Goal: Task Accomplishment & Management: Manage account settings

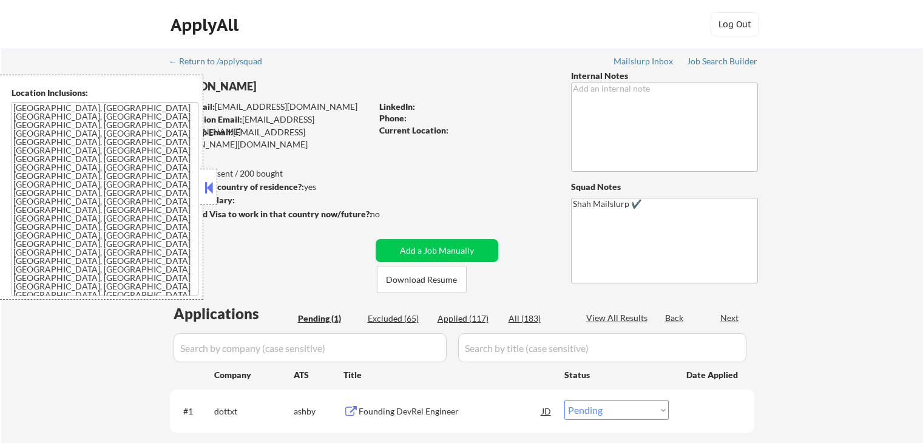
select select ""pending""
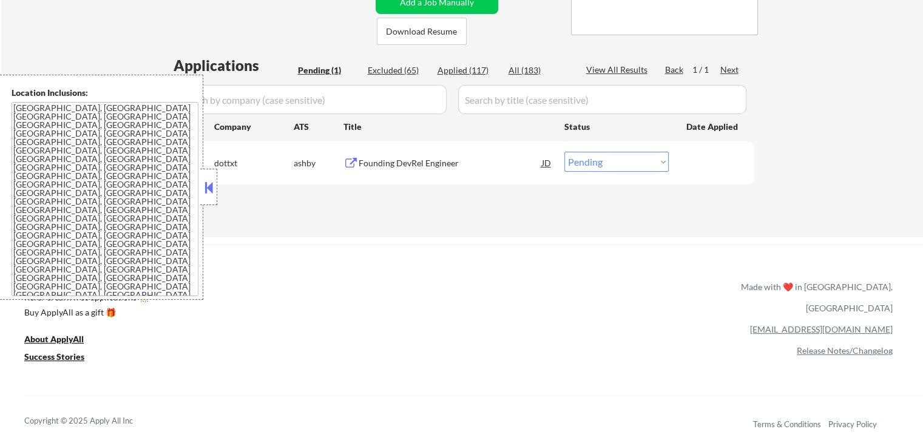
scroll to position [304, 0]
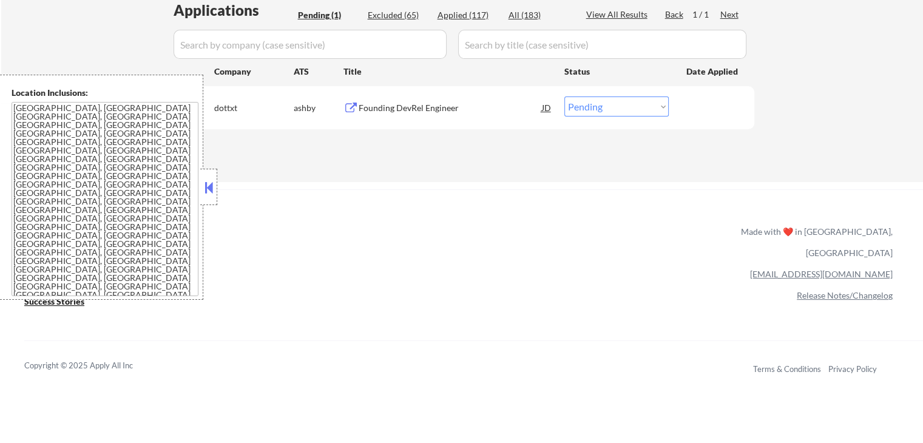
click at [218, 184] on div "← Return to /applysquad Mailslurp Inbox Job Search Builder [PERSON_NAME] User E…" at bounding box center [461, 250] width 923 height 1108
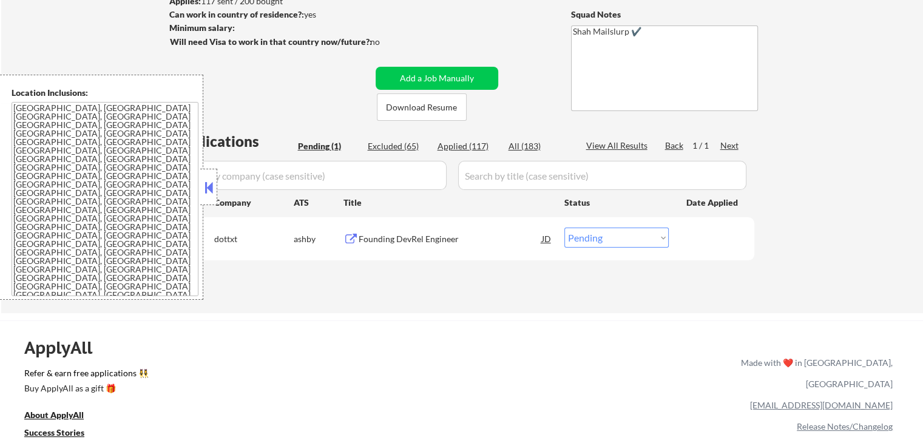
scroll to position [121, 0]
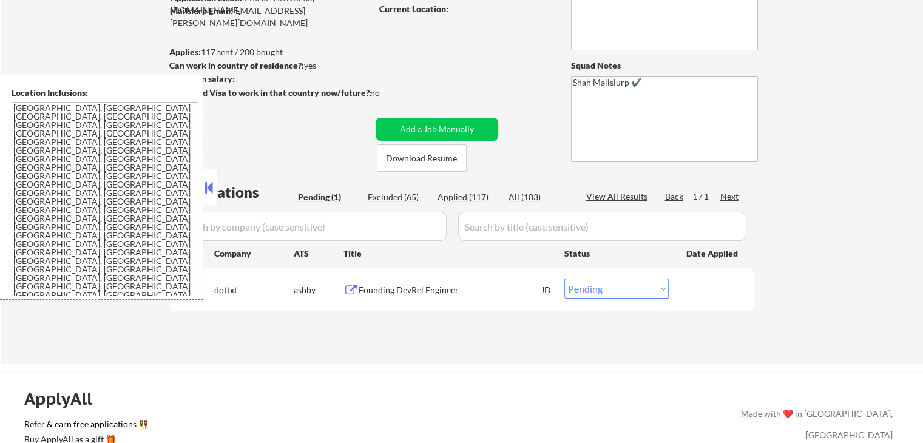
click at [205, 190] on button at bounding box center [208, 187] width 13 height 18
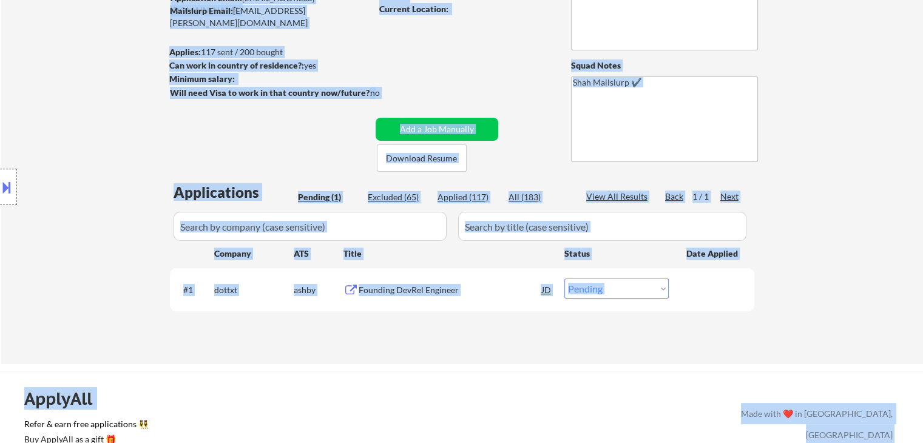
drag, startPoint x: 323, startPoint y: 98, endPoint x: 442, endPoint y: 98, distance: 119.0
click at [442, 98] on body "← Return to /applysquad Mailslurp Inbox Job Search Builder [PERSON_NAME] User E…" at bounding box center [461, 100] width 923 height 443
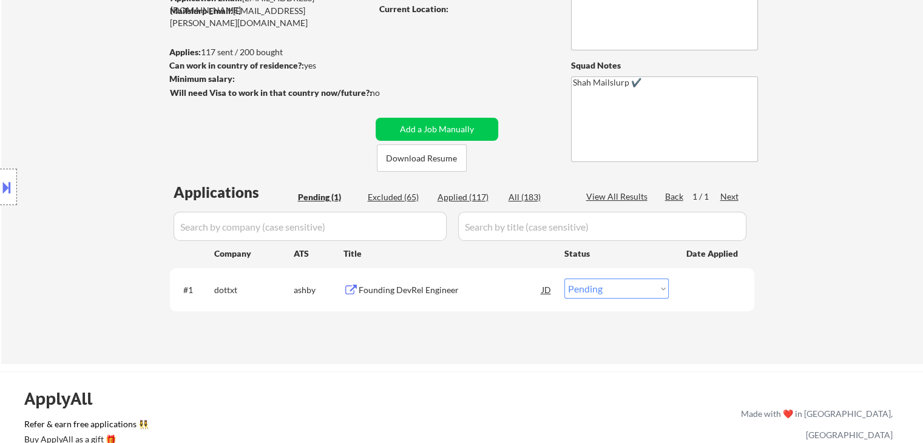
click at [436, 95] on div "← Return to /applysquad Mailslurp Inbox Job Search Builder [PERSON_NAME] User E…" at bounding box center [463, 140] width 606 height 427
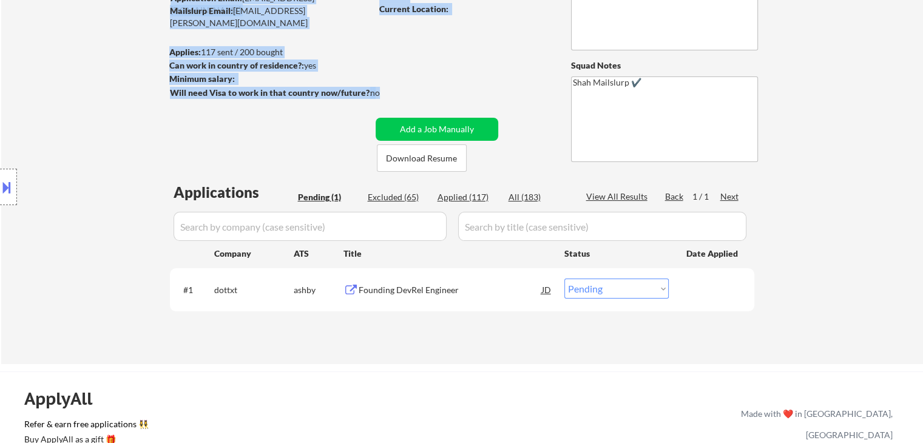
drag, startPoint x: 140, startPoint y: 52, endPoint x: 118, endPoint y: 44, distance: 23.2
click at [118, 44] on div "← Return to /applysquad Mailslurp Inbox Job Search Builder [PERSON_NAME] User E…" at bounding box center [462, 145] width 922 height 437
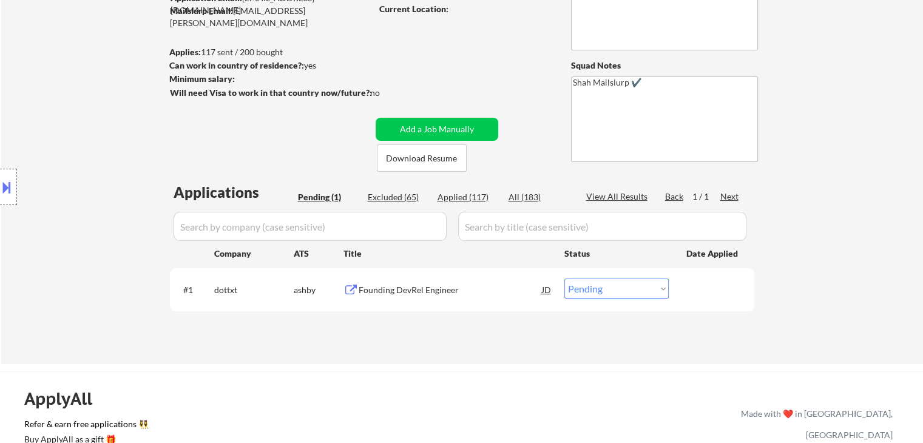
click at [124, 58] on div "← Return to /applysquad Mailslurp Inbox Job Search Builder [PERSON_NAME] User E…" at bounding box center [462, 145] width 922 height 437
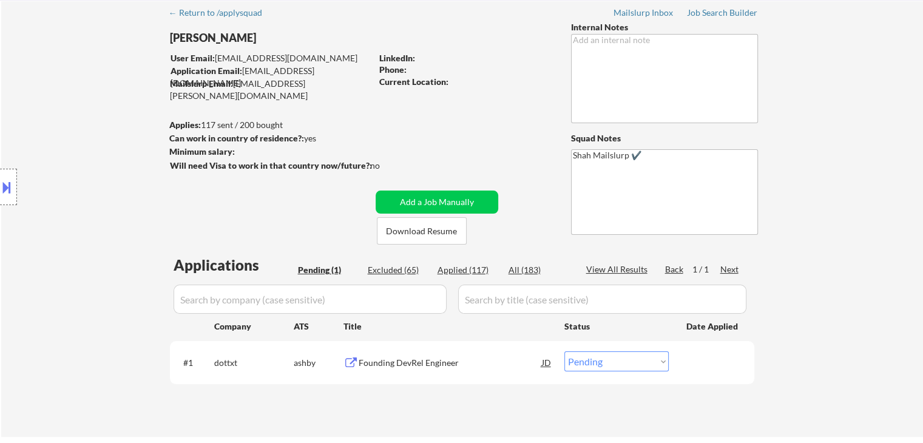
scroll to position [0, 0]
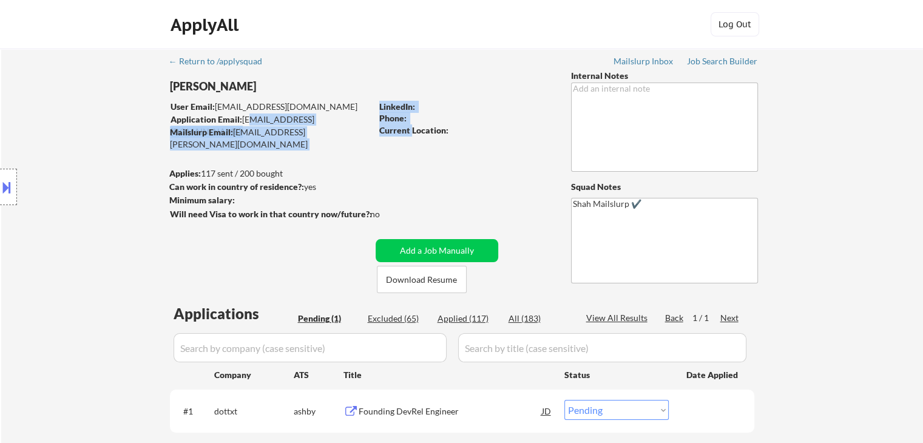
drag, startPoint x: 248, startPoint y: 124, endPoint x: 412, endPoint y: 134, distance: 163.6
click at [412, 134] on div "[PERSON_NAME] User Email: [EMAIL_ADDRESS][DOMAIN_NAME] Application Email: [EMAI…" at bounding box center [367, 181] width 397 height 223
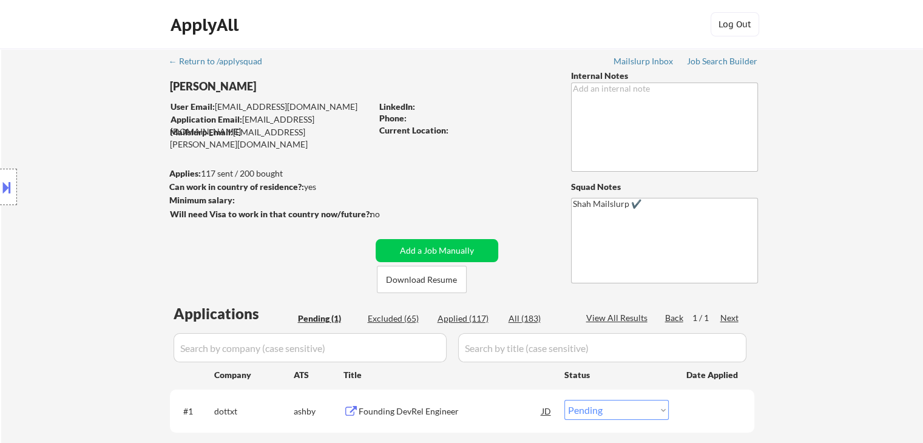
drag, startPoint x: 396, startPoint y: 150, endPoint x: 472, endPoint y: 149, distance: 75.9
click at [396, 151] on div "← Return to /applysquad Mailslurp Inbox Job Search Builder [PERSON_NAME] User E…" at bounding box center [463, 262] width 606 height 427
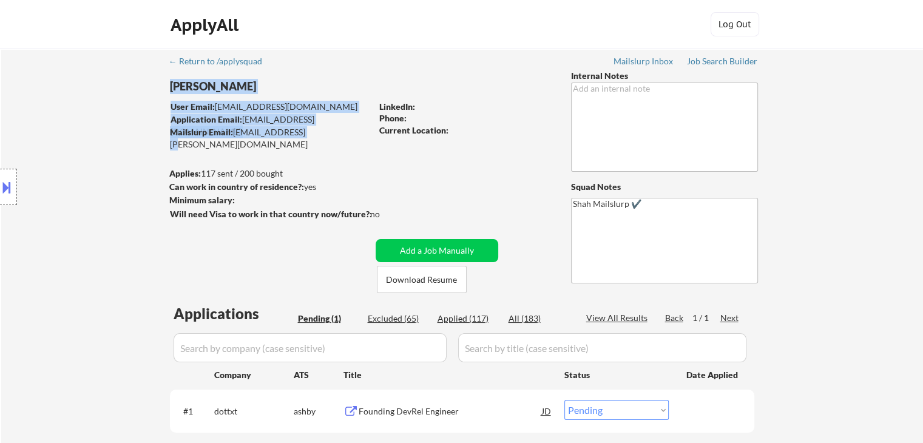
drag, startPoint x: 359, startPoint y: 136, endPoint x: 304, endPoint y: 127, distance: 55.4
click at [305, 127] on div "← Return to /applysquad Mailslurp Inbox Job Search Builder [PERSON_NAME] User E…" at bounding box center [463, 262] width 606 height 427
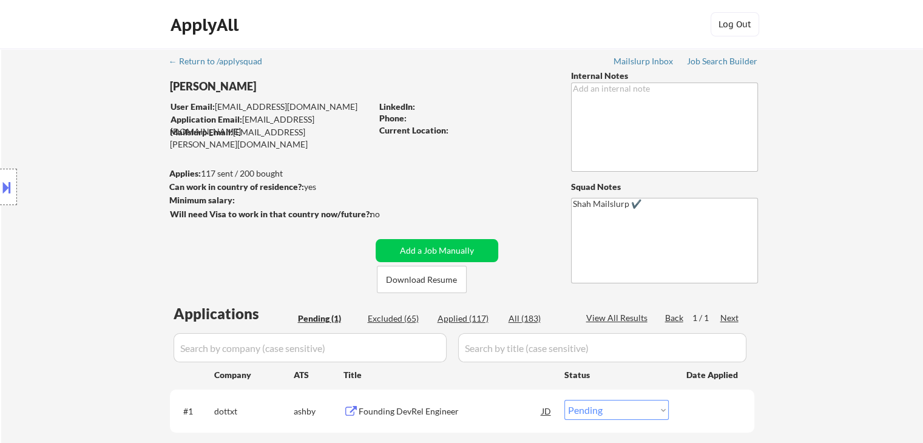
click at [486, 173] on div "← Return to /applysquad Mailslurp Inbox Job Search Builder [PERSON_NAME] User E…" at bounding box center [463, 262] width 606 height 427
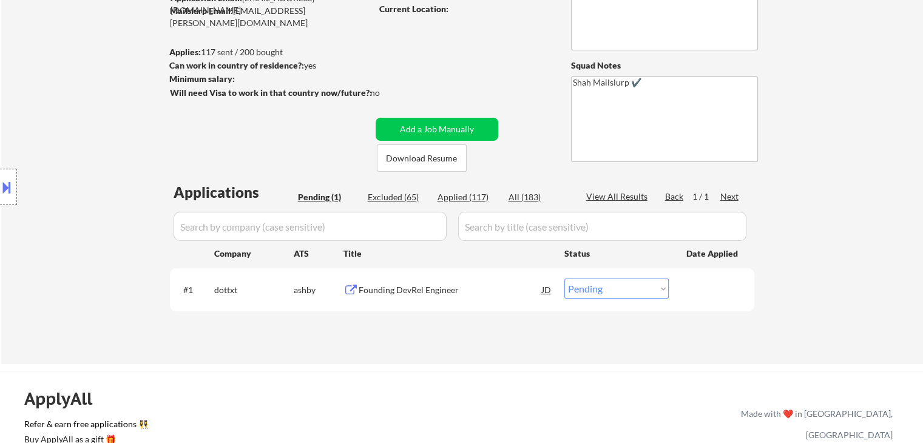
click at [391, 290] on div "Founding DevRel Engineer" at bounding box center [450, 290] width 183 height 12
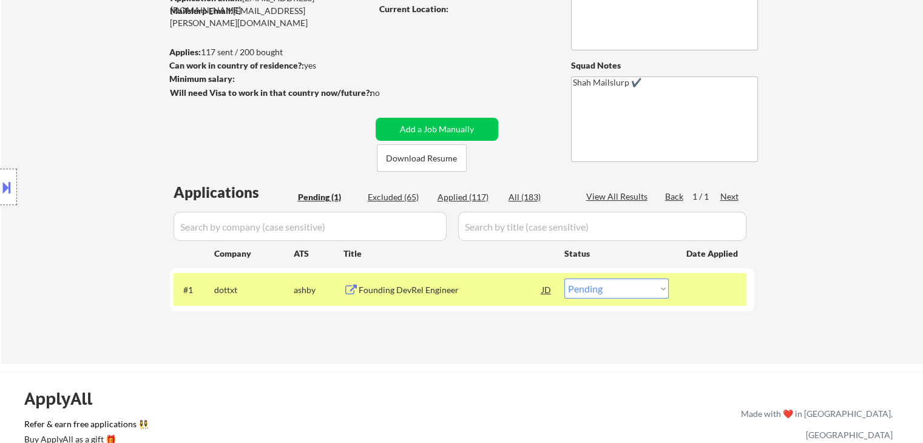
click at [117, 163] on div "Location Inclusions: [GEOGRAPHIC_DATA], [GEOGRAPHIC_DATA] [GEOGRAPHIC_DATA], [G…" at bounding box center [108, 187] width 217 height 225
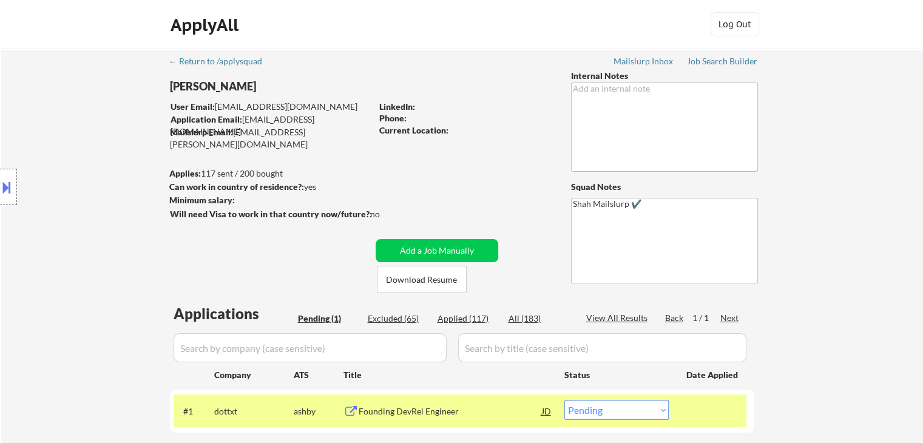
scroll to position [243, 0]
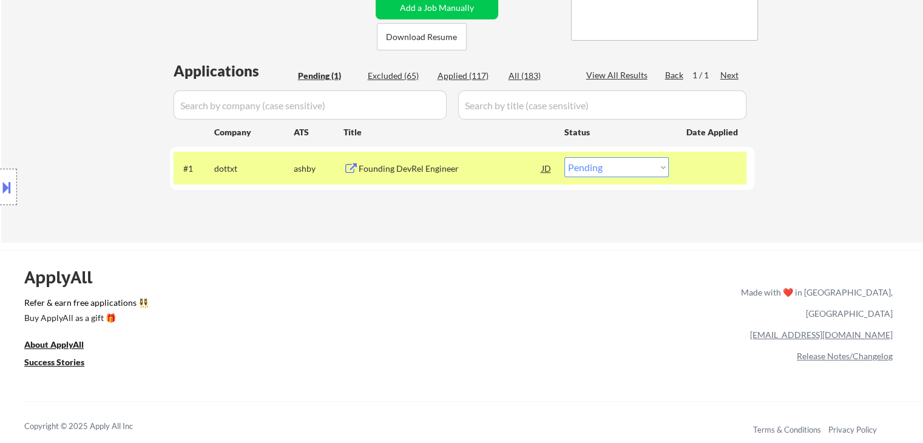
click at [461, 70] on div "Applied (117)" at bounding box center [468, 76] width 61 height 12
select select ""applied""
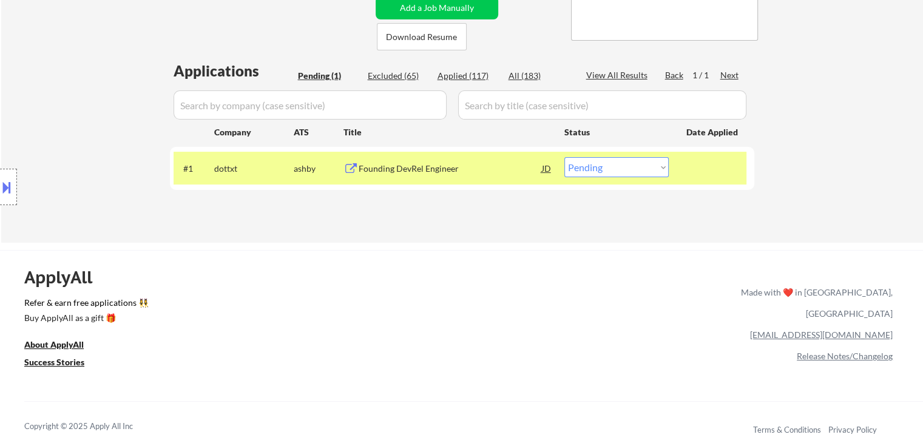
select select ""applied""
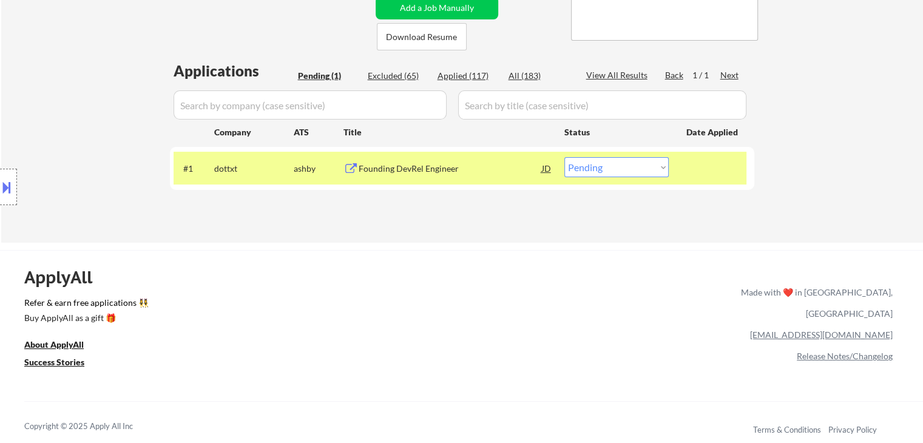
select select ""applied""
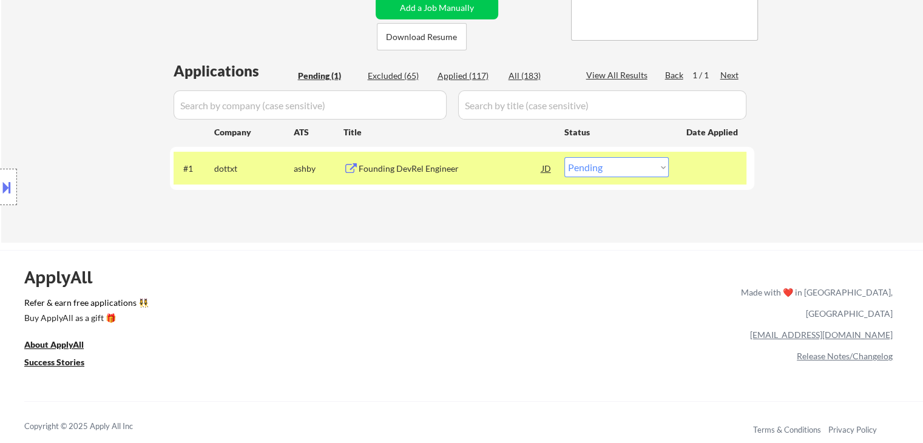
select select ""applied""
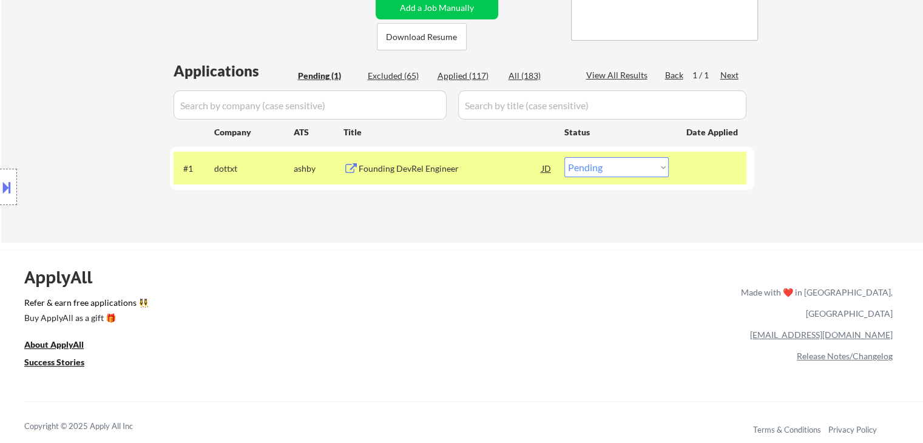
select select ""applied""
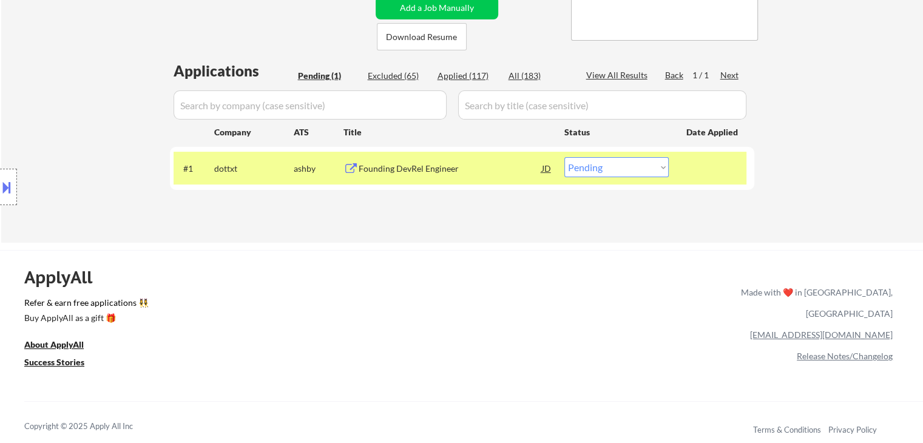
select select ""applied""
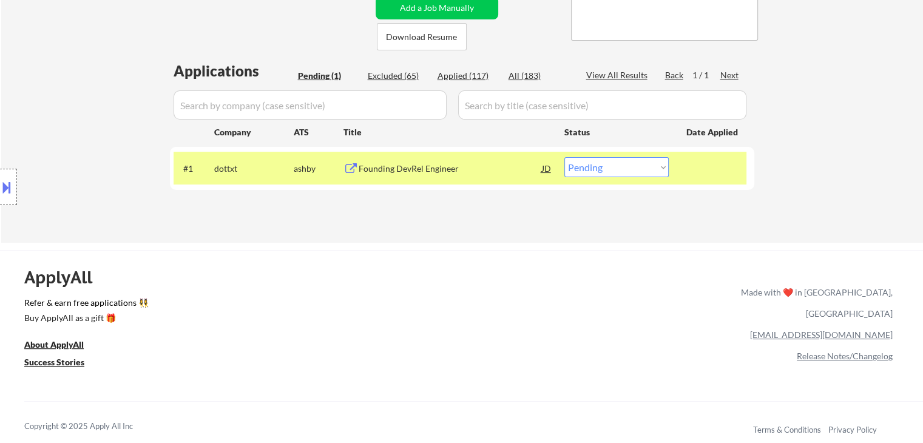
select select ""applied""
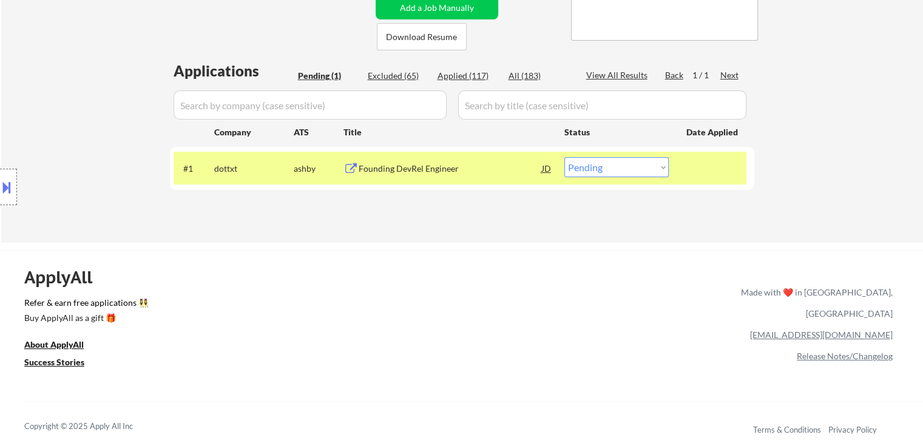
select select ""applied""
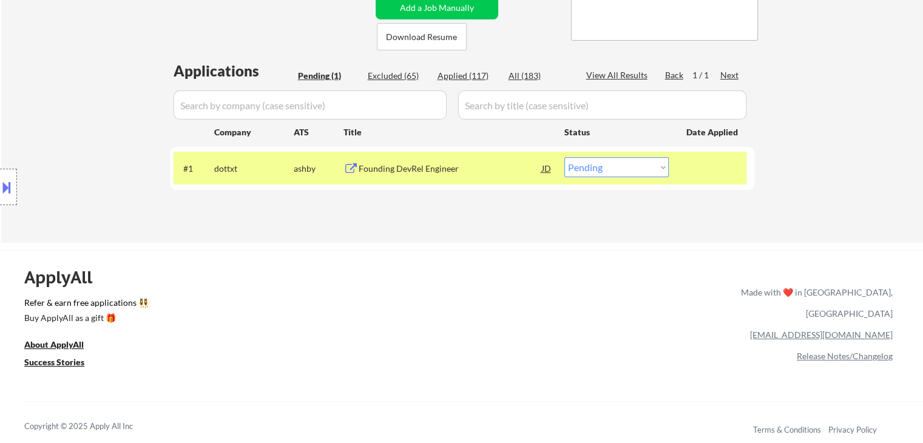
select select ""applied""
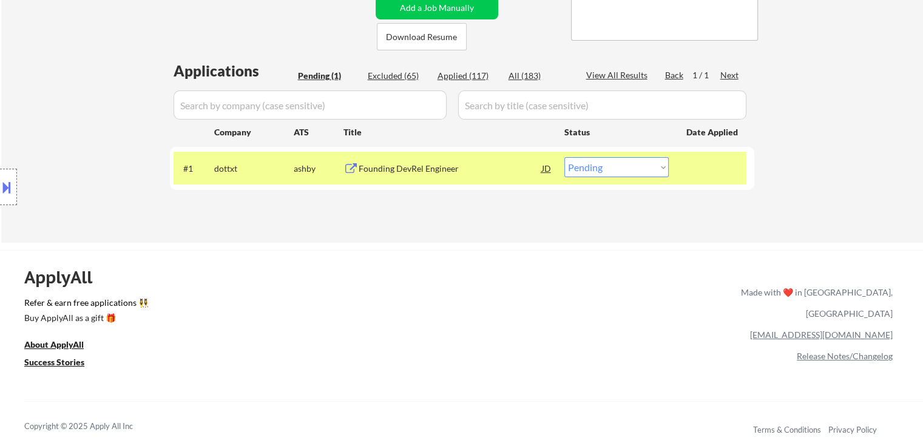
select select ""applied""
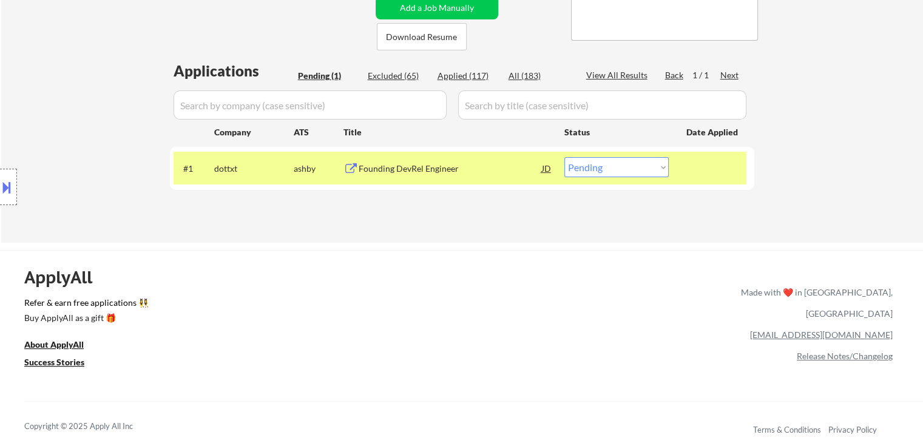
select select ""applied""
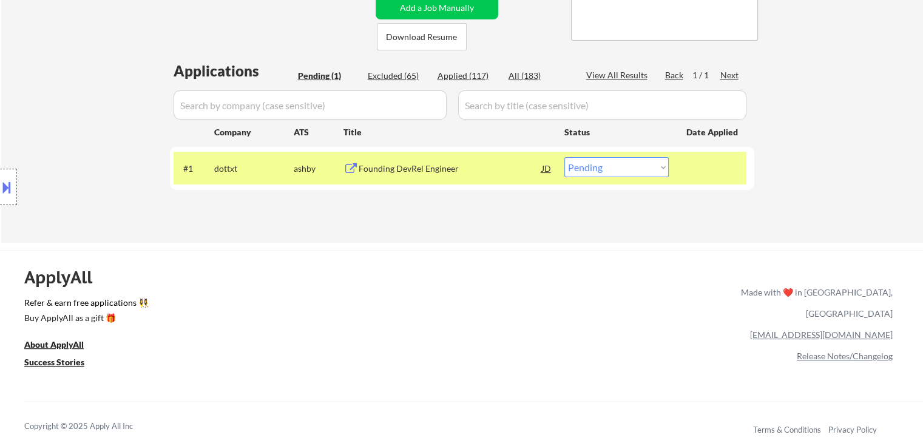
select select ""applied""
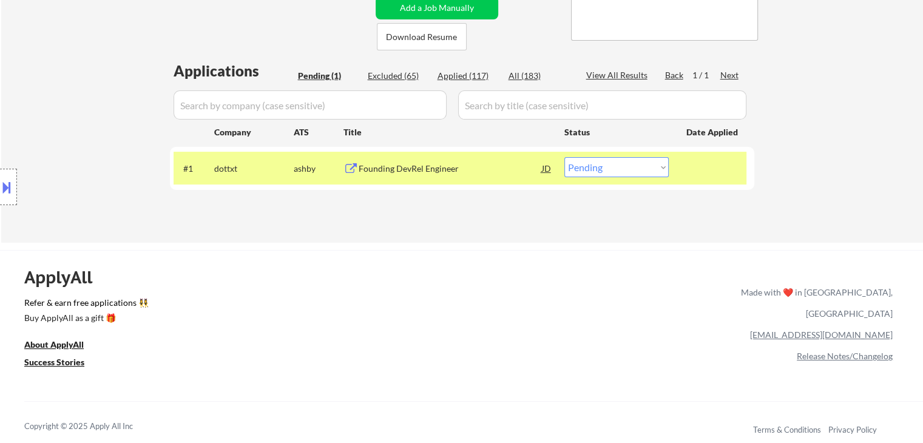
select select ""applied""
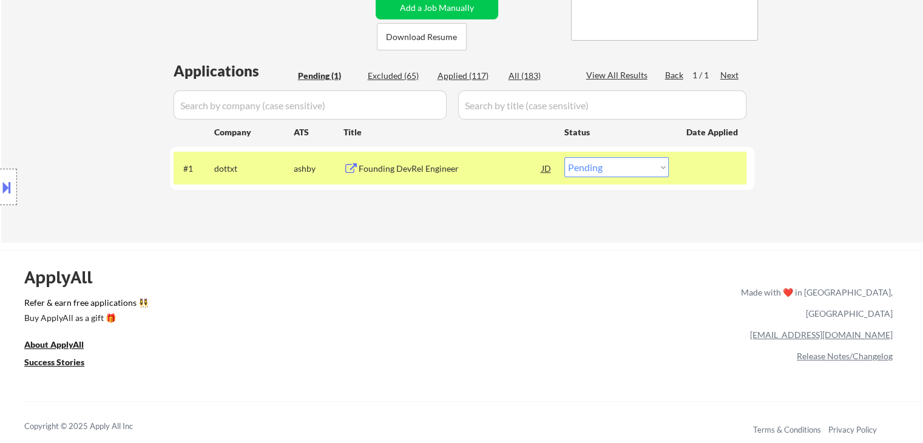
select select ""applied""
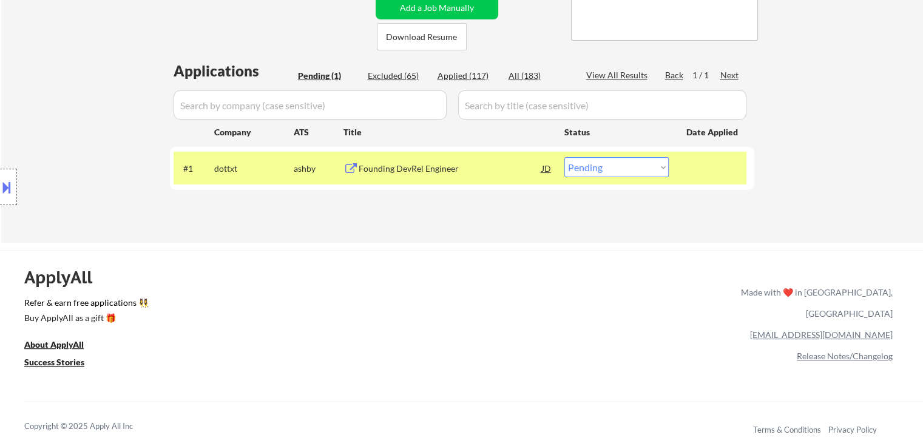
select select ""applied""
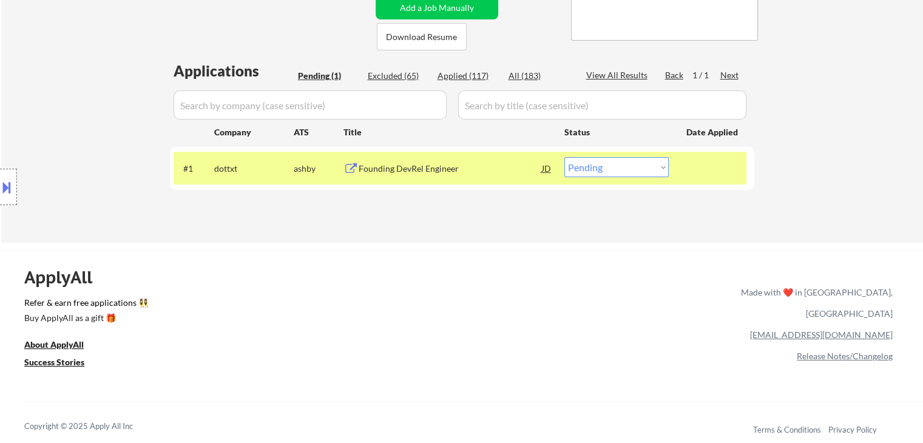
select select ""applied""
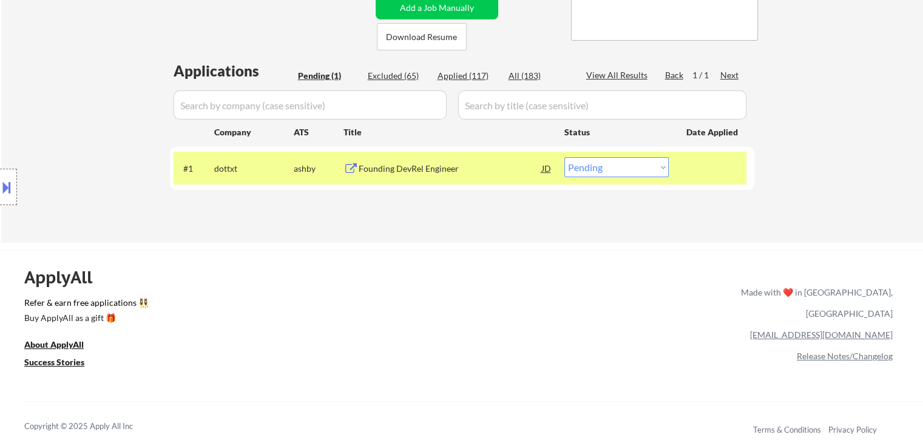
select select ""applied""
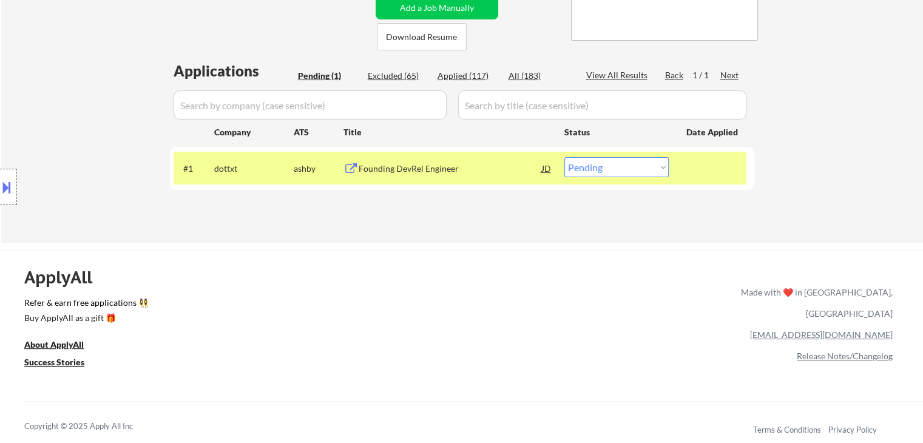
select select ""applied""
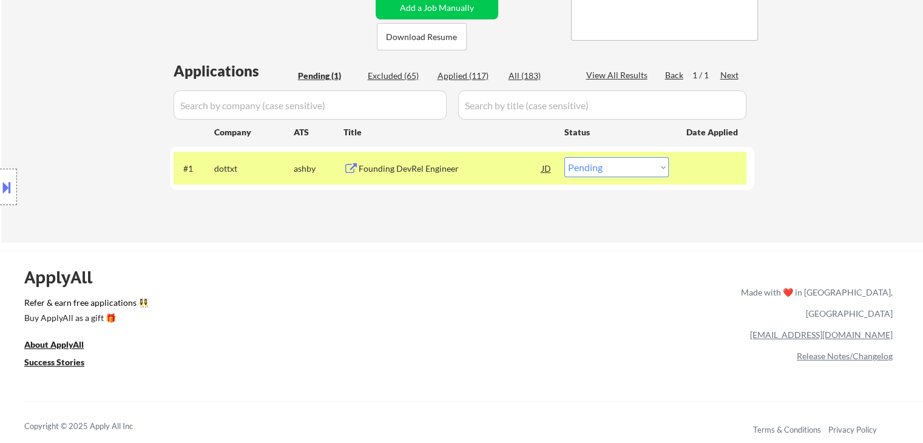
select select ""applied""
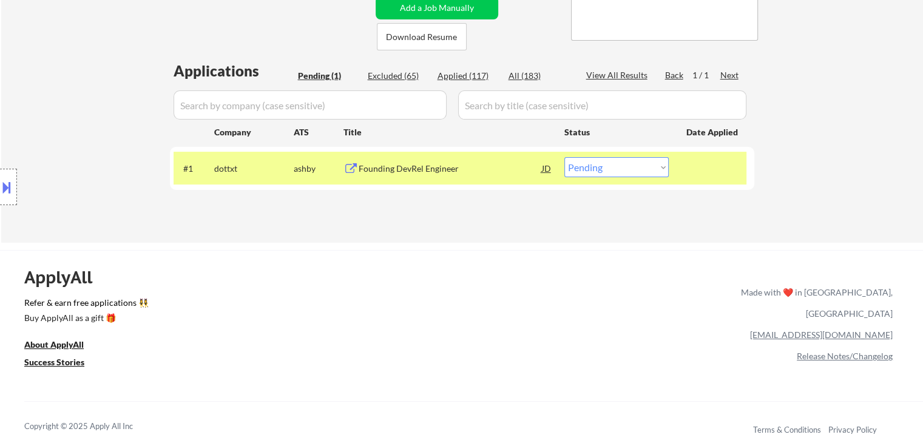
select select ""applied""
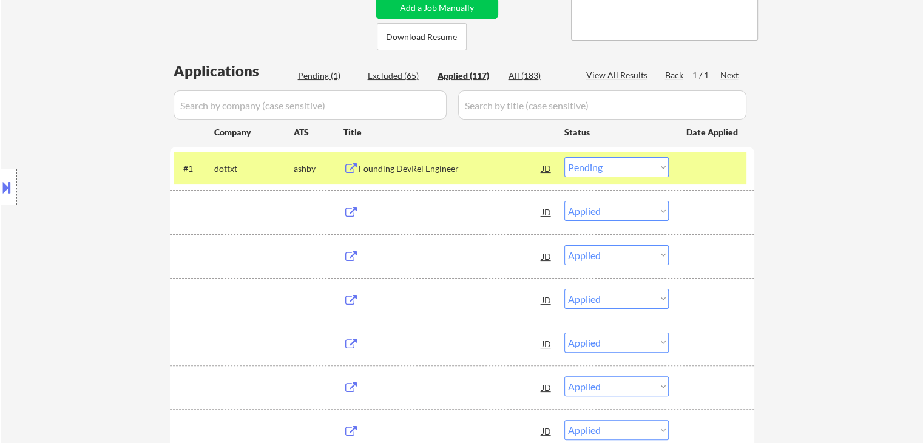
select select ""applied""
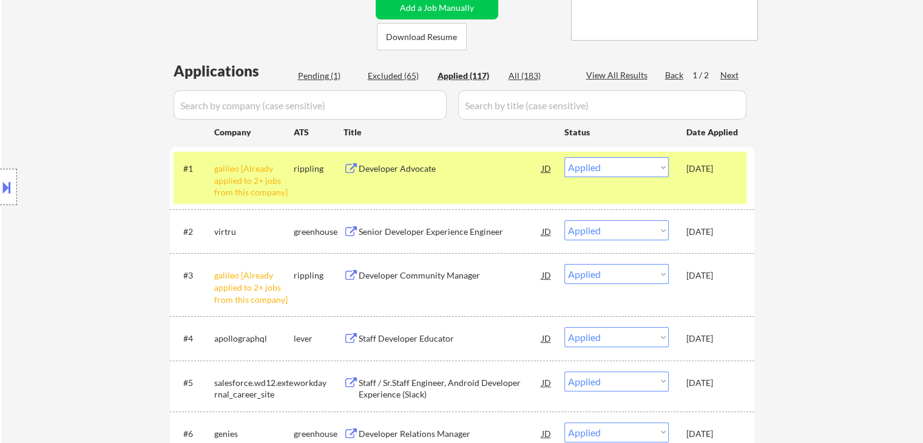
click at [76, 141] on div "Location Inclusions: [GEOGRAPHIC_DATA], [GEOGRAPHIC_DATA] [GEOGRAPHIC_DATA], [G…" at bounding box center [108, 187] width 217 height 225
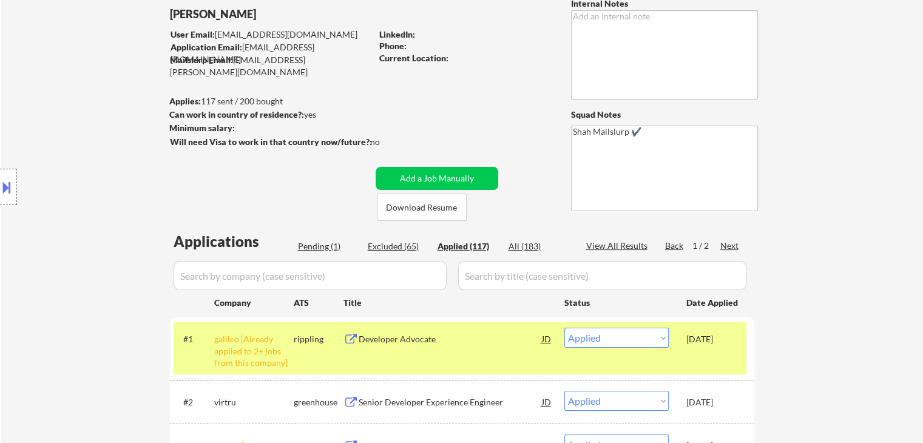
scroll to position [0, 0]
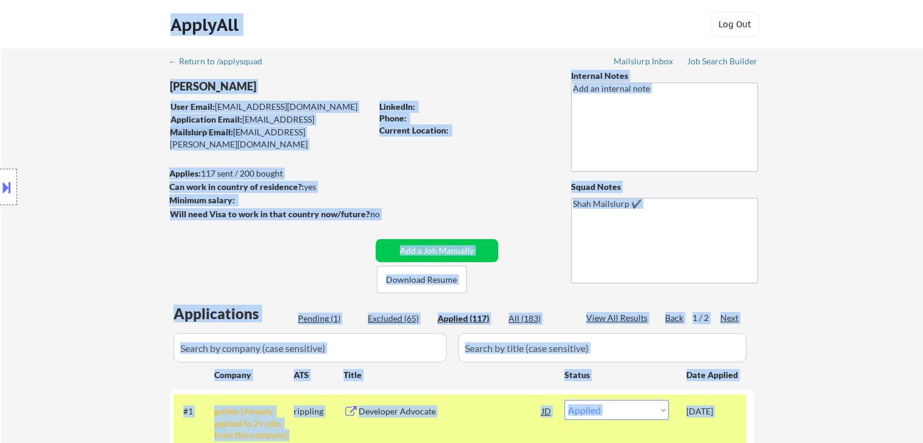
drag, startPoint x: 152, startPoint y: 172, endPoint x: 129, endPoint y: 171, distance: 23.7
click at [129, 171] on body "← Return to /applysquad Mailslurp Inbox Job Search Builder [PERSON_NAME] User E…" at bounding box center [461, 221] width 923 height 443
click at [10, 185] on button at bounding box center [6, 187] width 13 height 20
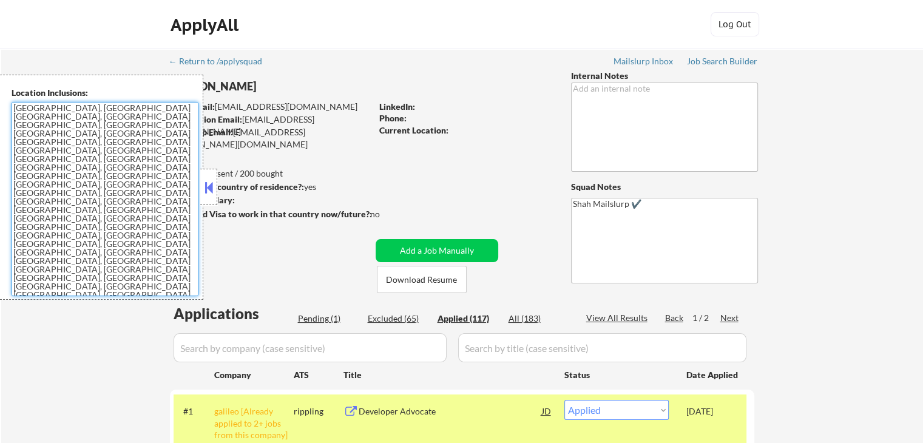
drag, startPoint x: 104, startPoint y: 243, endPoint x: 10, endPoint y: 95, distance: 175.5
click at [10, 95] on div "Location Inclusions: [GEOGRAPHIC_DATA], [GEOGRAPHIC_DATA] [GEOGRAPHIC_DATA], [G…" at bounding box center [101, 187] width 203 height 225
click at [88, 213] on textarea "[GEOGRAPHIC_DATA], [GEOGRAPHIC_DATA] [GEOGRAPHIC_DATA], [GEOGRAPHIC_DATA] [GEOG…" at bounding box center [105, 199] width 187 height 194
